Goal: Complete application form

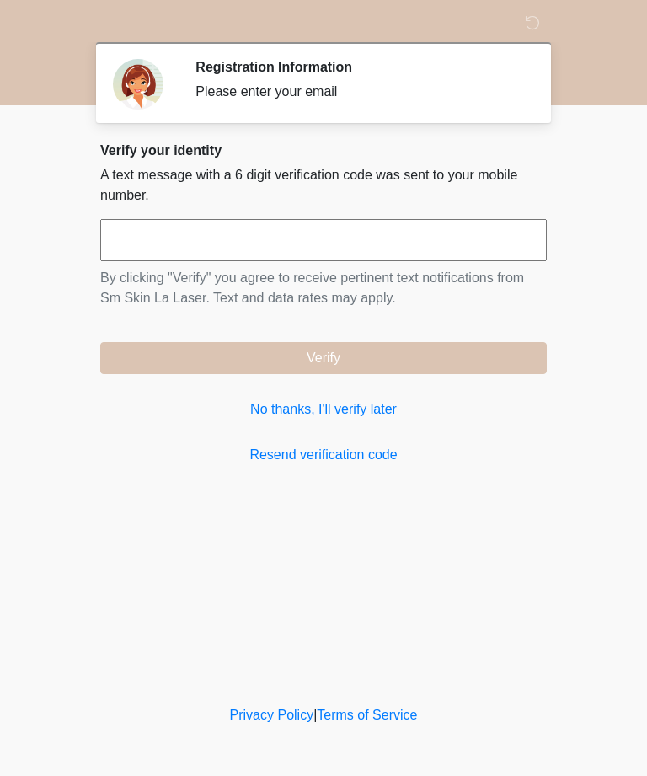
click at [422, 240] on input "text" at bounding box center [323, 240] width 446 height 42
type input "******"
click at [520, 358] on button "Verify" at bounding box center [323, 358] width 446 height 32
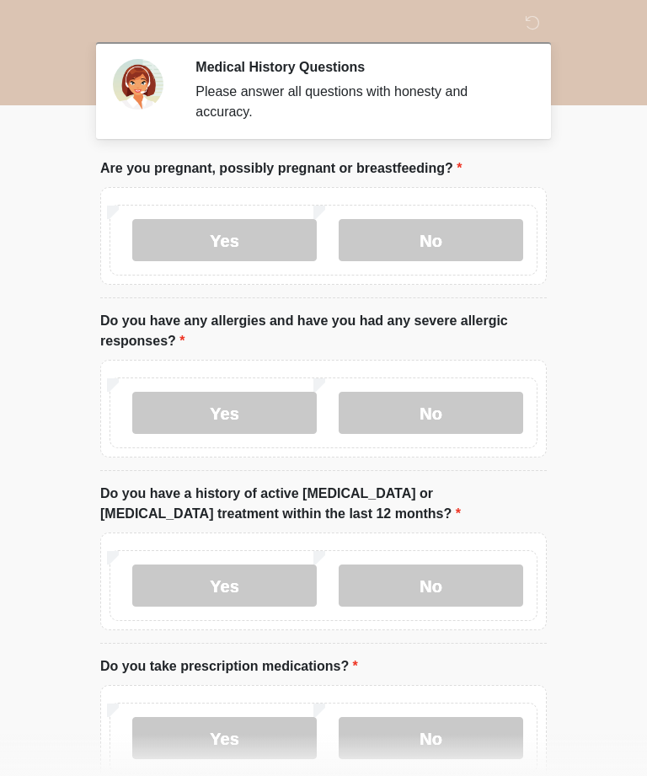
click at [494, 248] on label "No" at bounding box center [431, 240] width 184 height 42
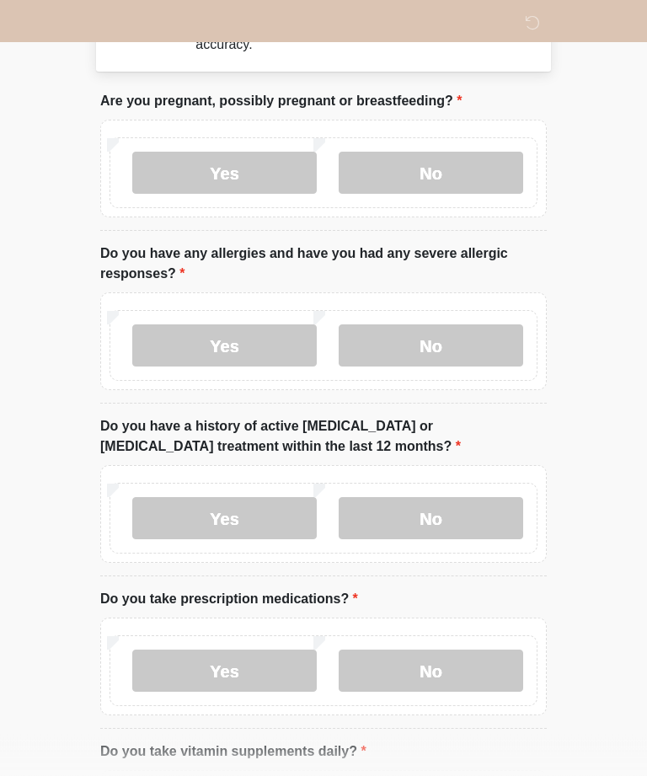
scroll to position [67, 0]
click at [501, 335] on label "No" at bounding box center [431, 345] width 184 height 42
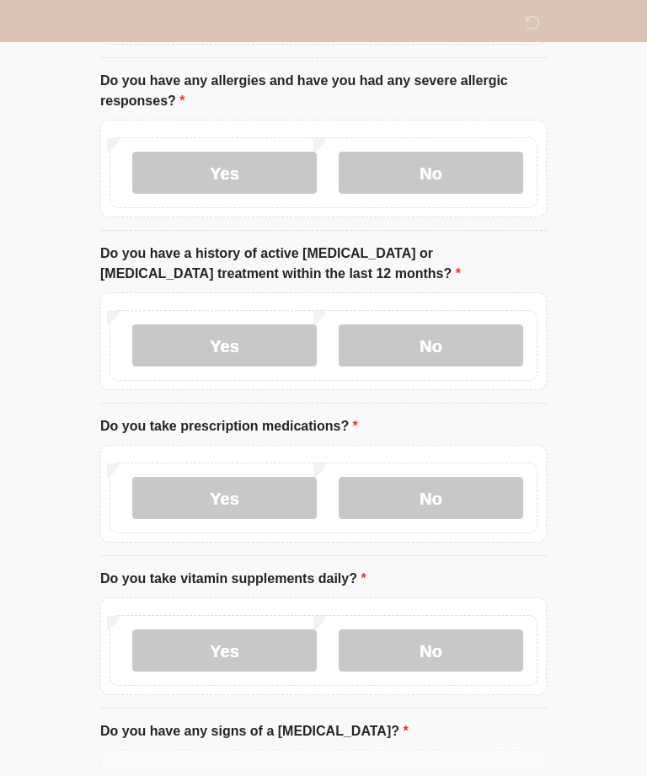
scroll to position [238, 0]
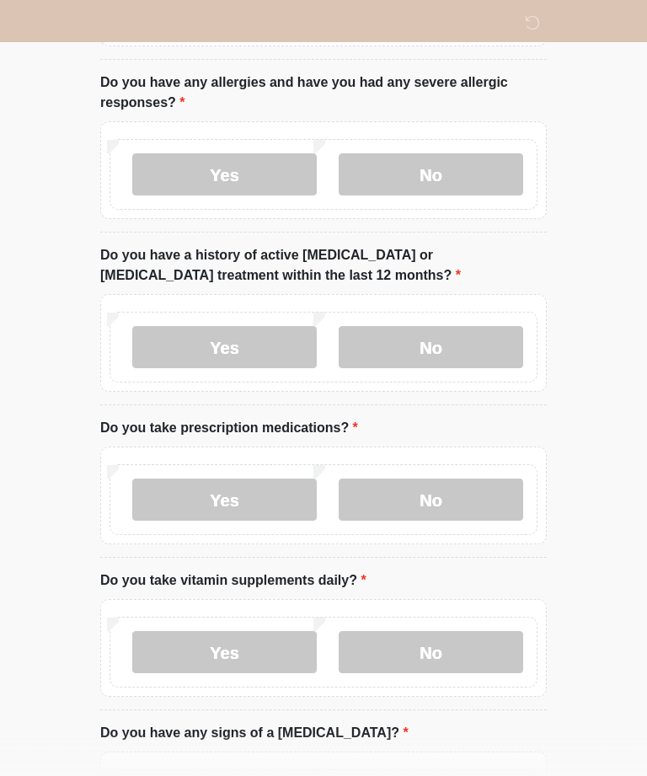
click at [494, 332] on label "No" at bounding box center [431, 347] width 184 height 42
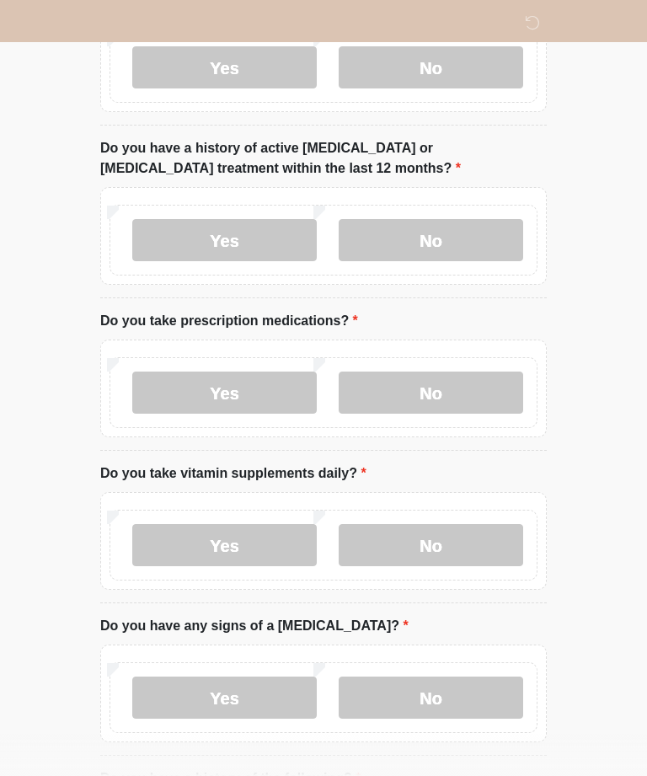
scroll to position [345, 0]
click at [490, 387] on label "No" at bounding box center [431, 392] width 184 height 42
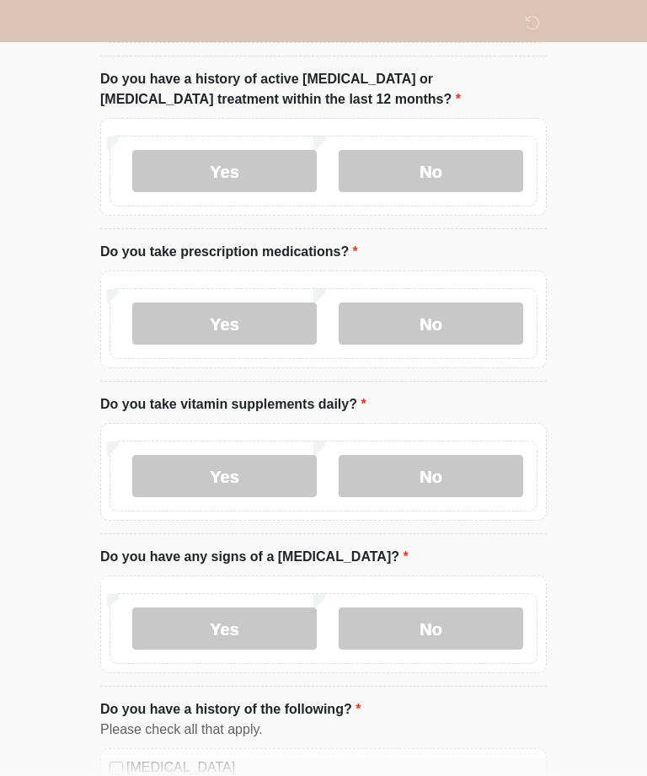
scroll to position [418, 0]
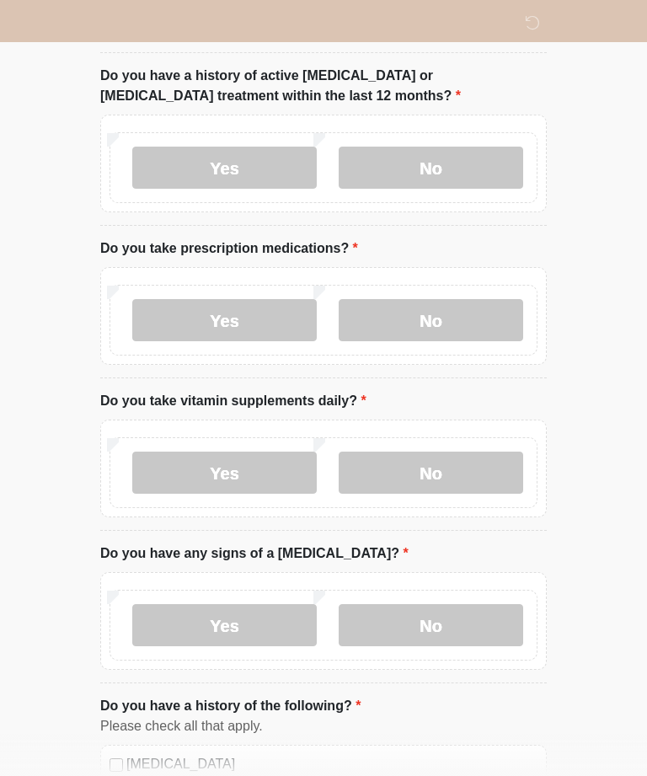
click at [494, 478] on label "No" at bounding box center [431, 472] width 184 height 42
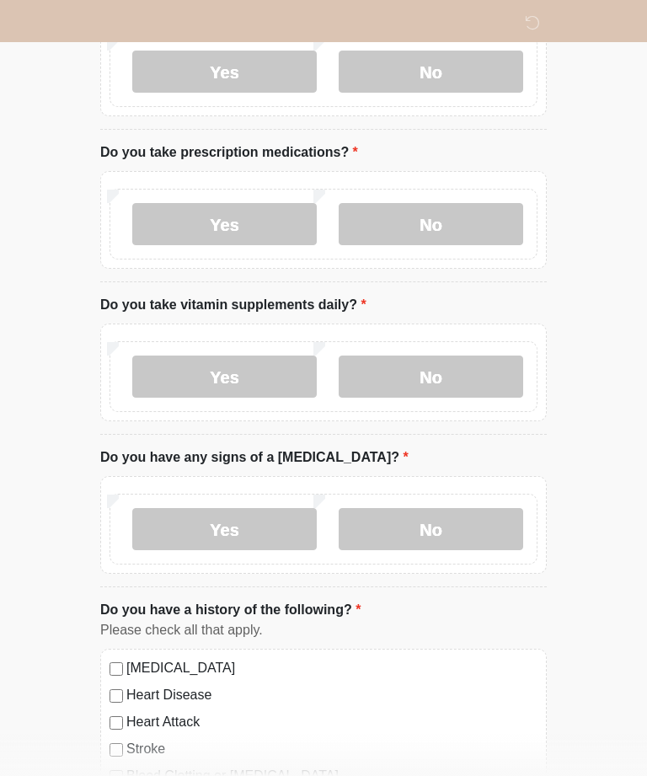
click at [492, 537] on label "No" at bounding box center [431, 529] width 184 height 42
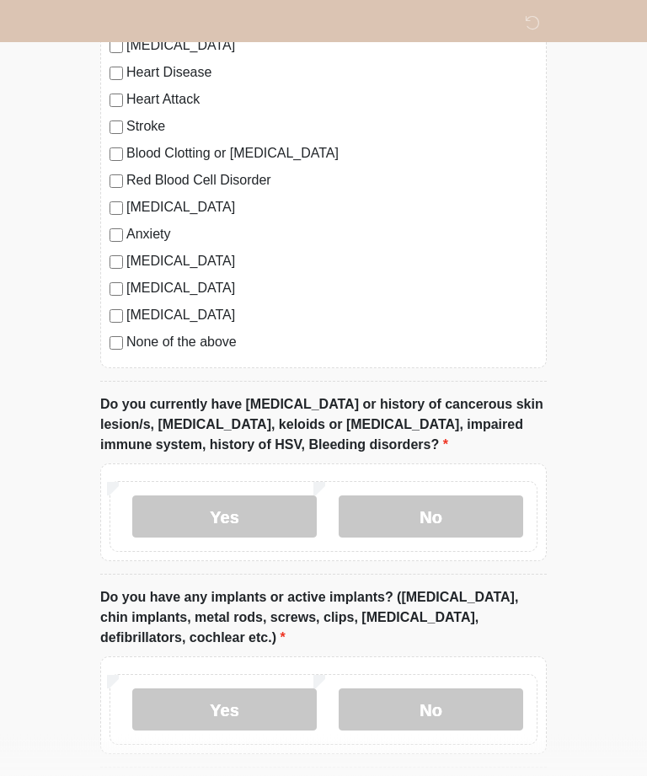
scroll to position [1136, 0]
click at [211, 349] on label "None of the above" at bounding box center [331, 342] width 411 height 20
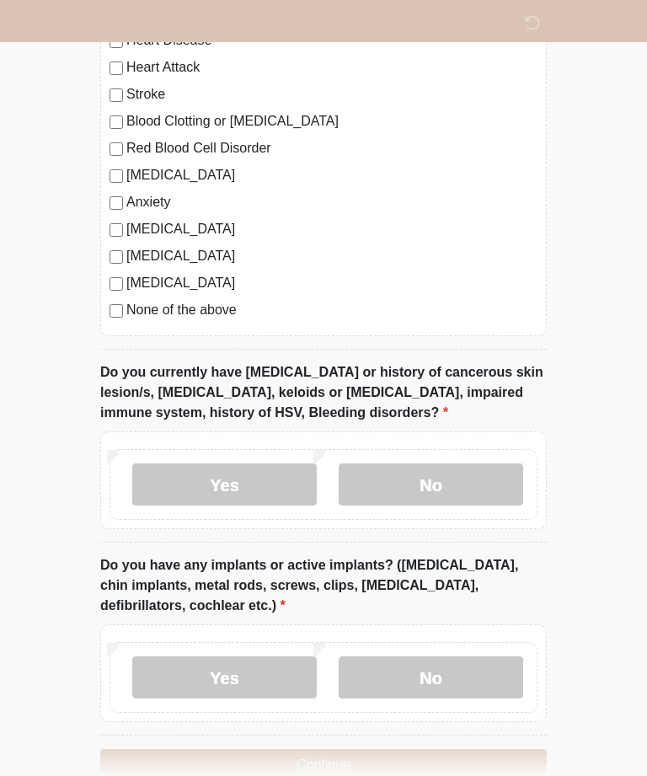
click at [486, 466] on label "No" at bounding box center [431, 485] width 184 height 42
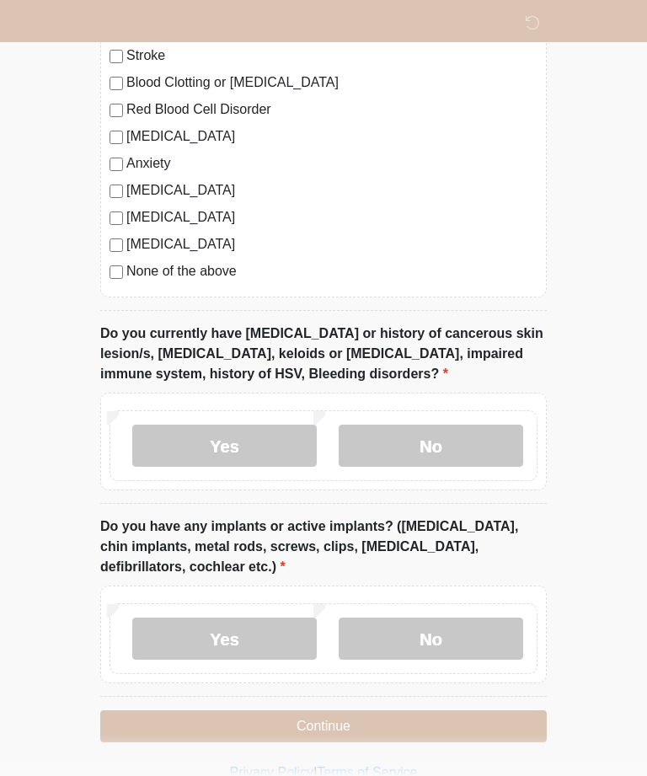
click at [496, 637] on label "No" at bounding box center [431, 638] width 184 height 42
click at [507, 721] on button "Continue" at bounding box center [323, 726] width 446 height 32
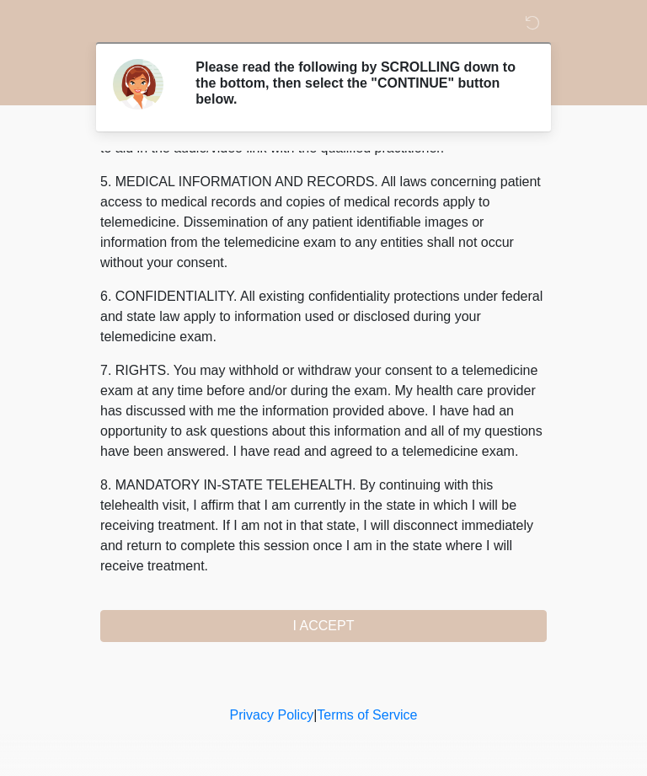
scroll to position [538, 0]
click at [467, 620] on button "I ACCEPT" at bounding box center [323, 626] width 446 height 32
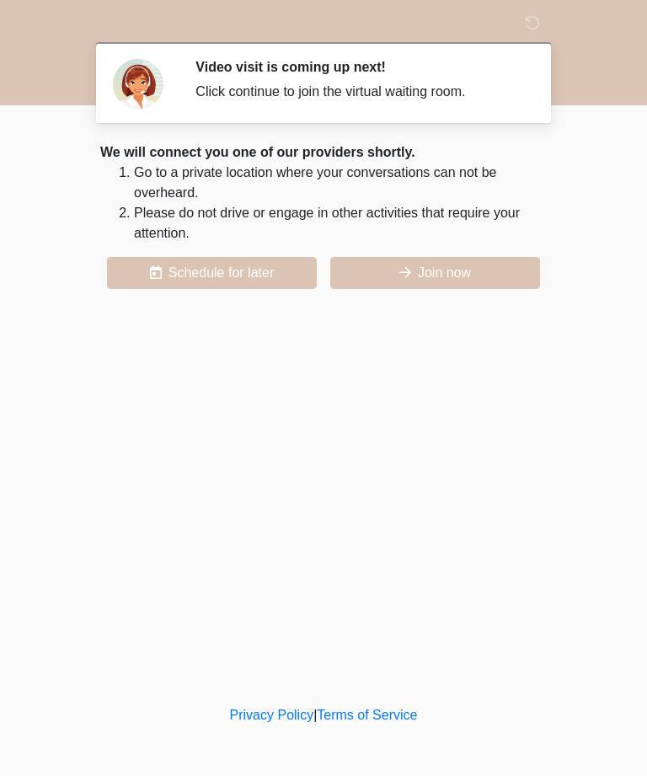
click at [483, 284] on button "Join now" at bounding box center [435, 273] width 210 height 32
